Goal: Task Accomplishment & Management: Manage account settings

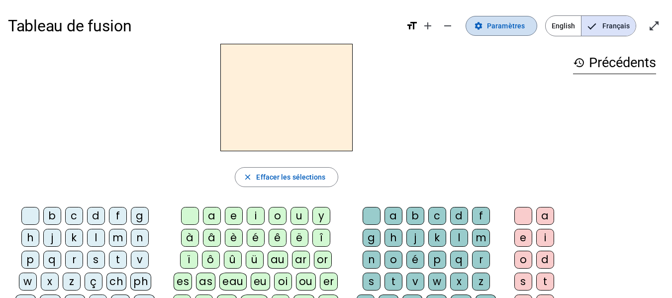
click at [505, 23] on span "Paramètres" at bounding box center [506, 26] width 38 height 12
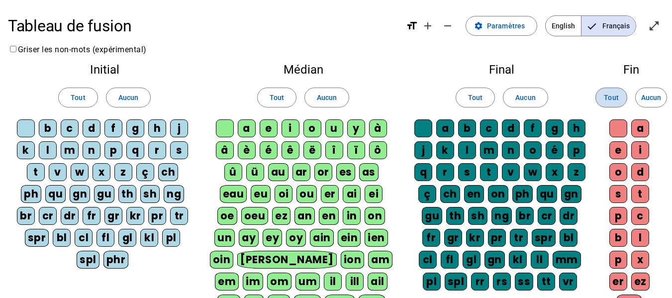
click at [617, 98] on span "Tout" at bounding box center [611, 97] width 14 height 12
click at [481, 91] on span at bounding box center [475, 98] width 38 height 24
click at [277, 94] on span "Tout" at bounding box center [277, 97] width 14 height 12
click at [81, 97] on span "Tout" at bounding box center [78, 97] width 14 height 12
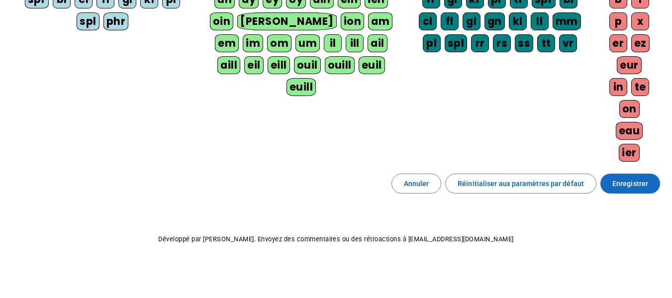
click at [626, 192] on span at bounding box center [630, 184] width 60 height 24
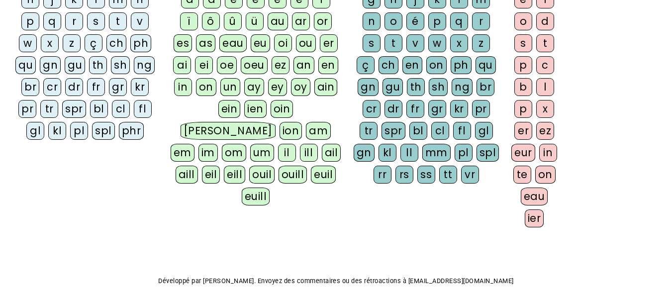
scroll to position [280, 0]
